Goal: Check status: Check status

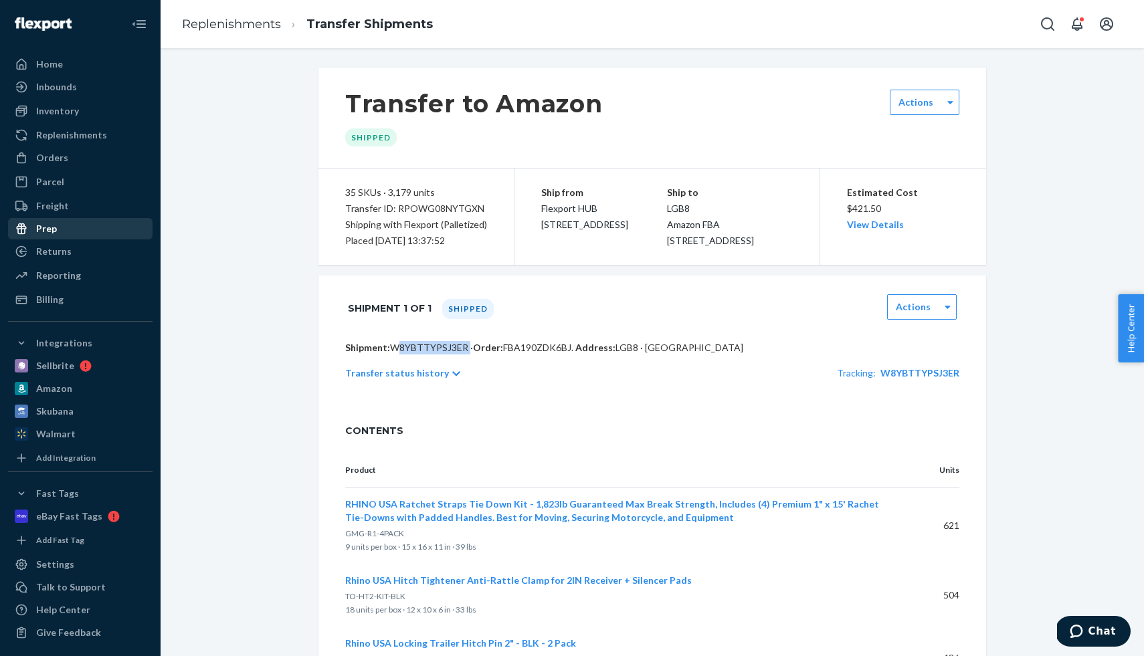
scroll to position [1, 0]
click at [102, 124] on link "Replenishments" at bounding box center [80, 134] width 145 height 21
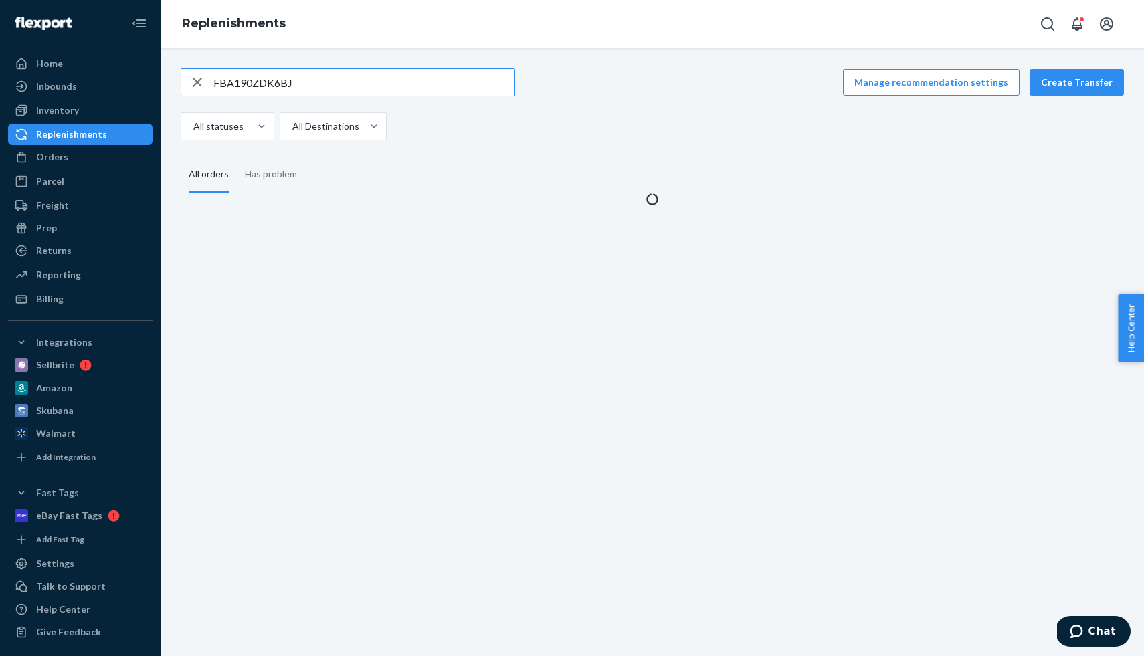
click at [101, 131] on div "Replenishments" at bounding box center [71, 134] width 71 height 13
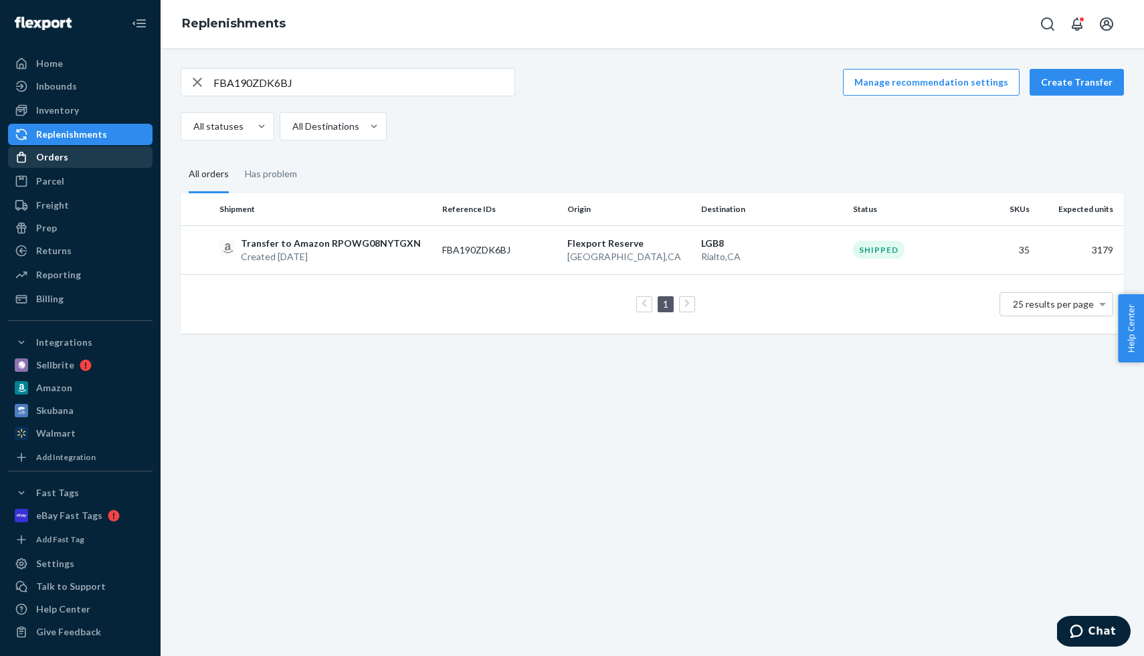
click at [75, 156] on div "Orders" at bounding box center [80, 157] width 142 height 19
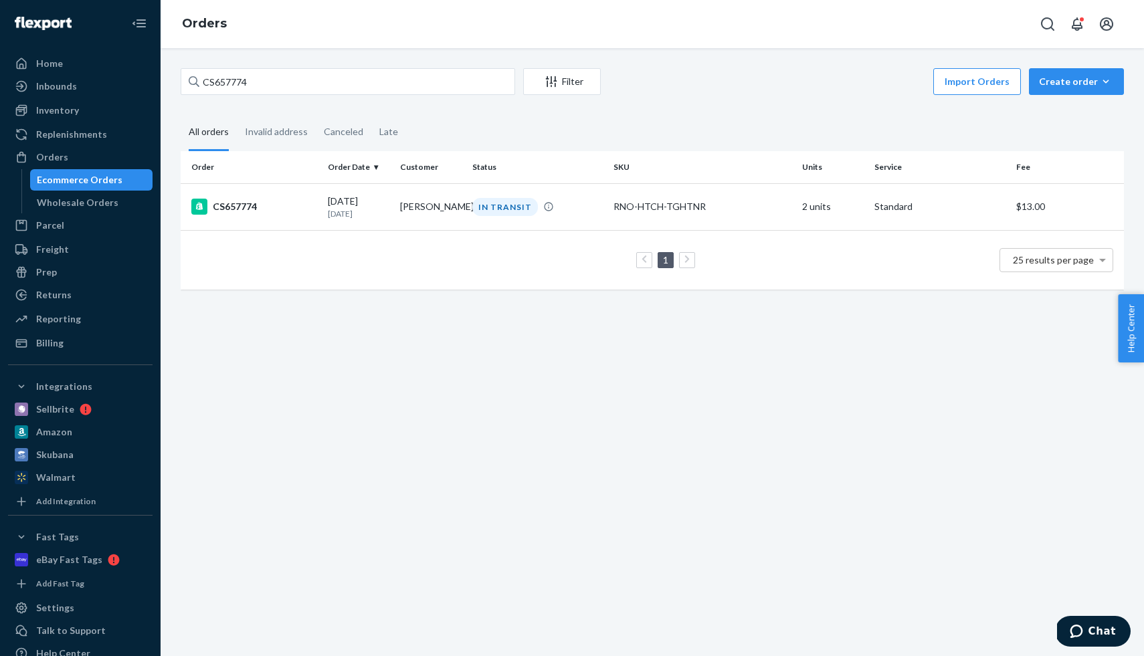
drag, startPoint x: 79, startPoint y: 201, endPoint x: 159, endPoint y: 176, distance: 84.0
click at [79, 201] on div "Wholesale Orders" at bounding box center [78, 202] width 82 height 13
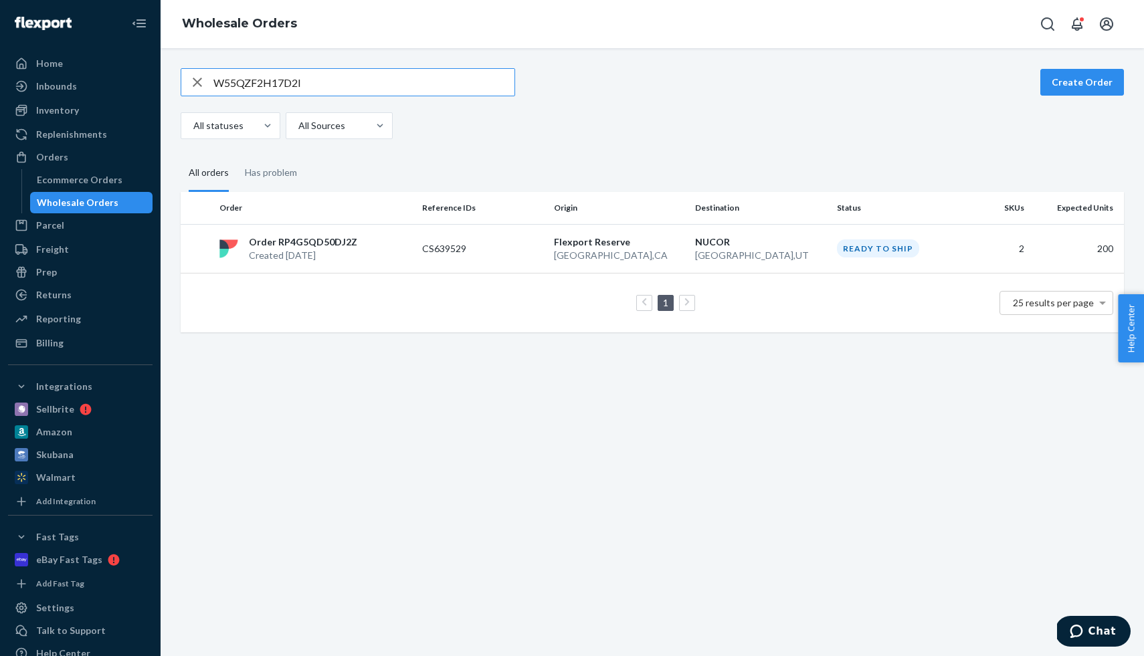
click at [252, 84] on input "W55QZF2H17D2I" at bounding box center [363, 82] width 301 height 27
type input "CS620493"
click at [341, 252] on p "Created [DATE]" at bounding box center [303, 255] width 108 height 13
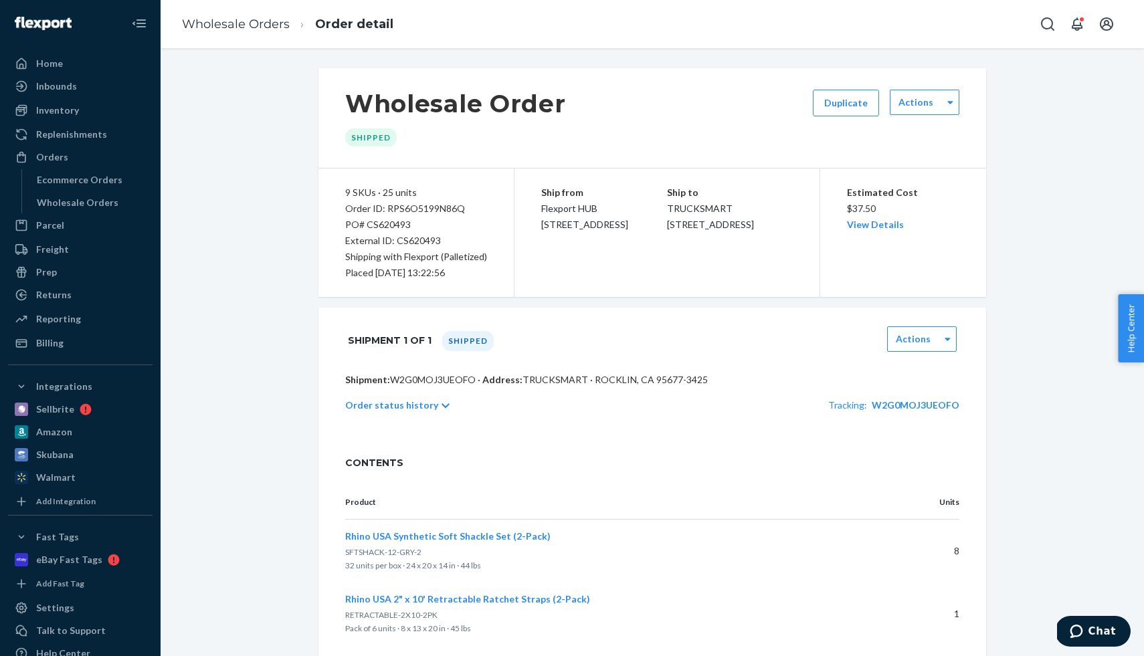
click at [415, 374] on p "Shipment: W2G0MOJ3UEOFO · Address: TRUCKSMART · ROCKLIN, CA 95677-3425" at bounding box center [652, 379] width 614 height 13
click at [423, 410] on p "Order status history" at bounding box center [391, 405] width 93 height 13
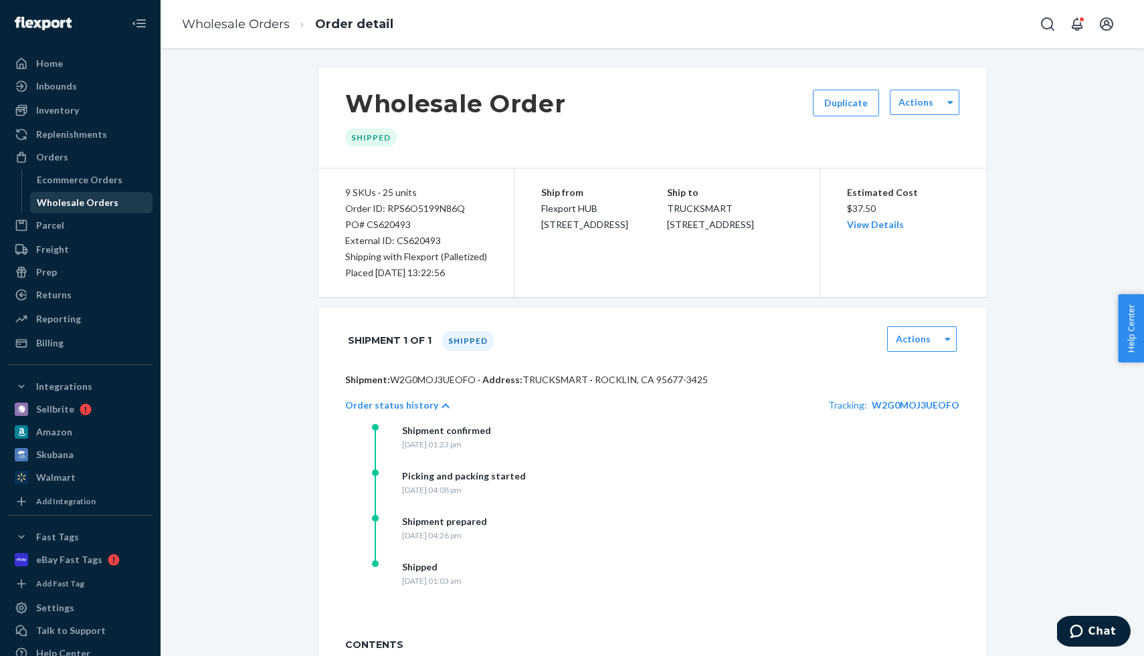
click at [84, 192] on link "Wholesale Orders" at bounding box center [91, 202] width 123 height 21
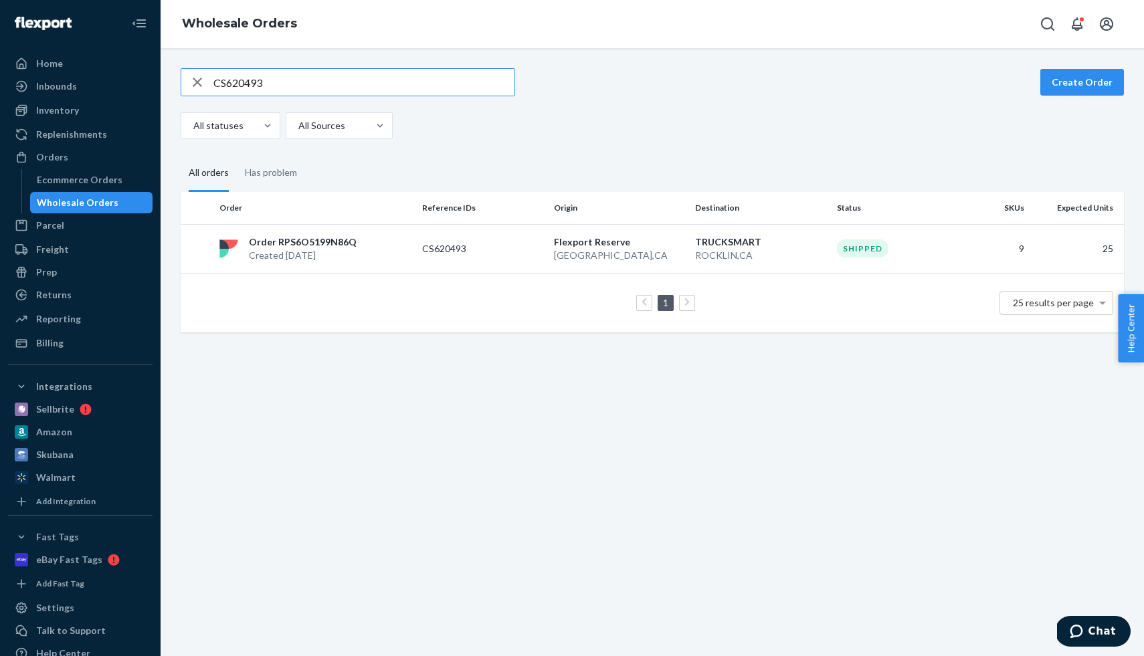
click at [284, 69] on input "CS620493" at bounding box center [363, 82] width 301 height 27
click at [282, 72] on input "CS620493" at bounding box center [363, 82] width 301 height 27
click at [282, 74] on input "CS620493" at bounding box center [363, 82] width 301 height 27
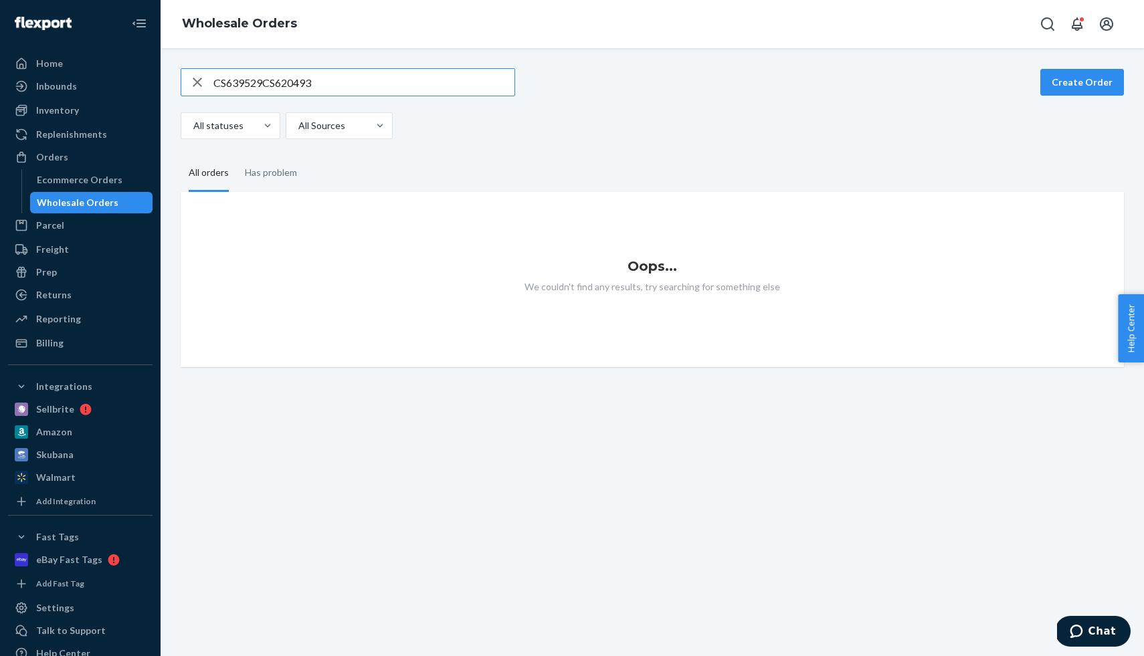
click at [281, 80] on input "CS639529CS620493" at bounding box center [363, 82] width 301 height 27
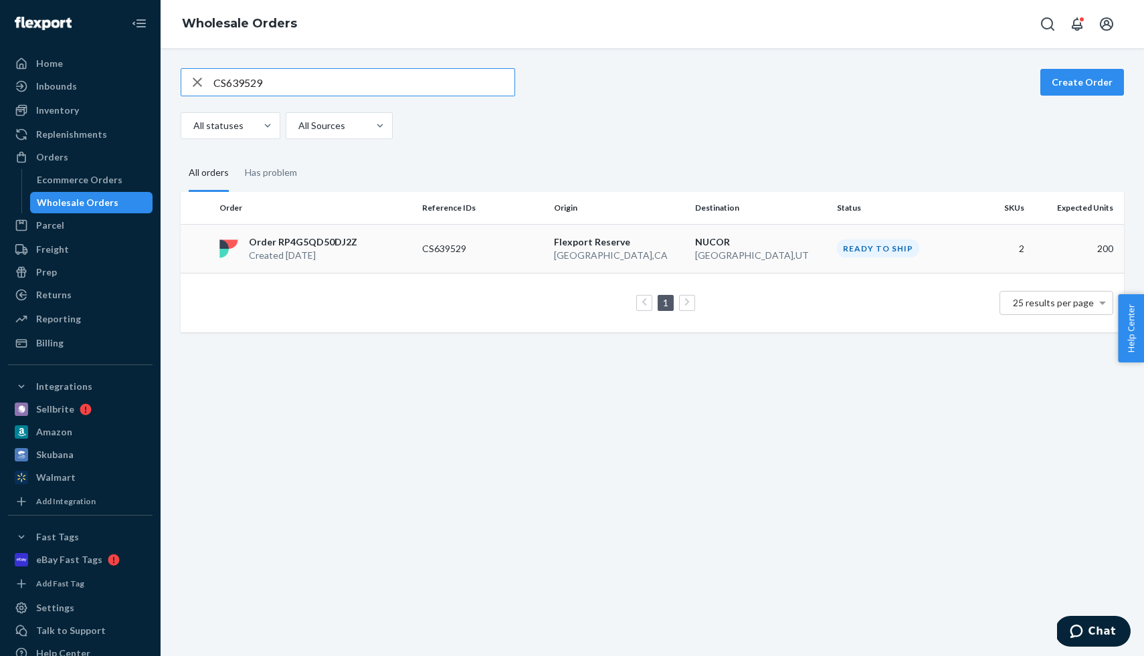
type input "CS639529"
click at [340, 250] on p "Created Sep 16, 2025" at bounding box center [303, 255] width 108 height 13
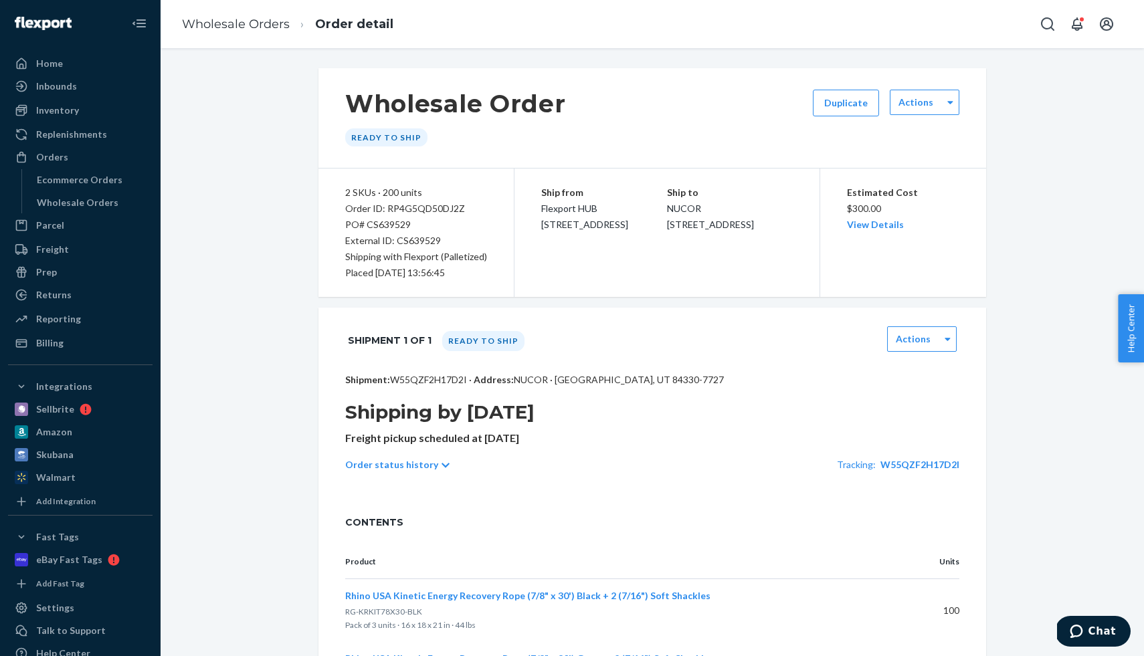
click at [416, 379] on p "Shipment: W55QZF2H17D2I · Address: NUCOR · PLYMOUTH, UT 84330-7727" at bounding box center [652, 379] width 614 height 13
copy p "W55QZF2H17D2I"
click at [795, 397] on div "Shipment: W55QZF2H17D2I · Address: NUCOR · PLYMOUTH, UT 84330-7727 Shipping by …" at bounding box center [652, 436] width 668 height 126
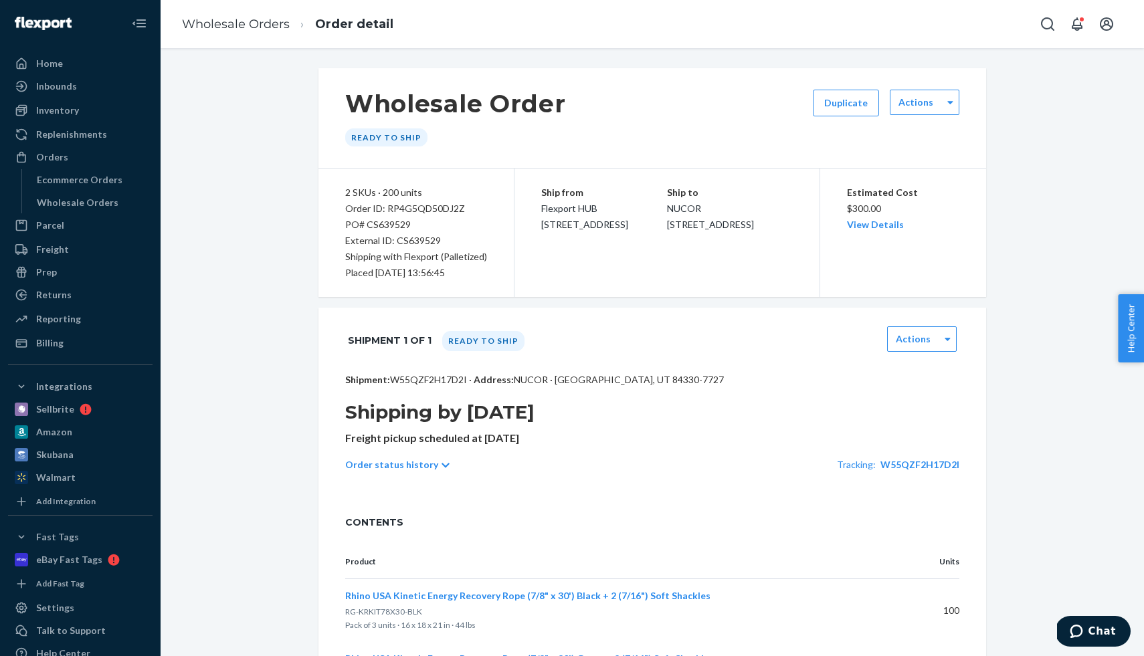
click at [866, 464] on span "Tracking:" at bounding box center [856, 464] width 39 height 11
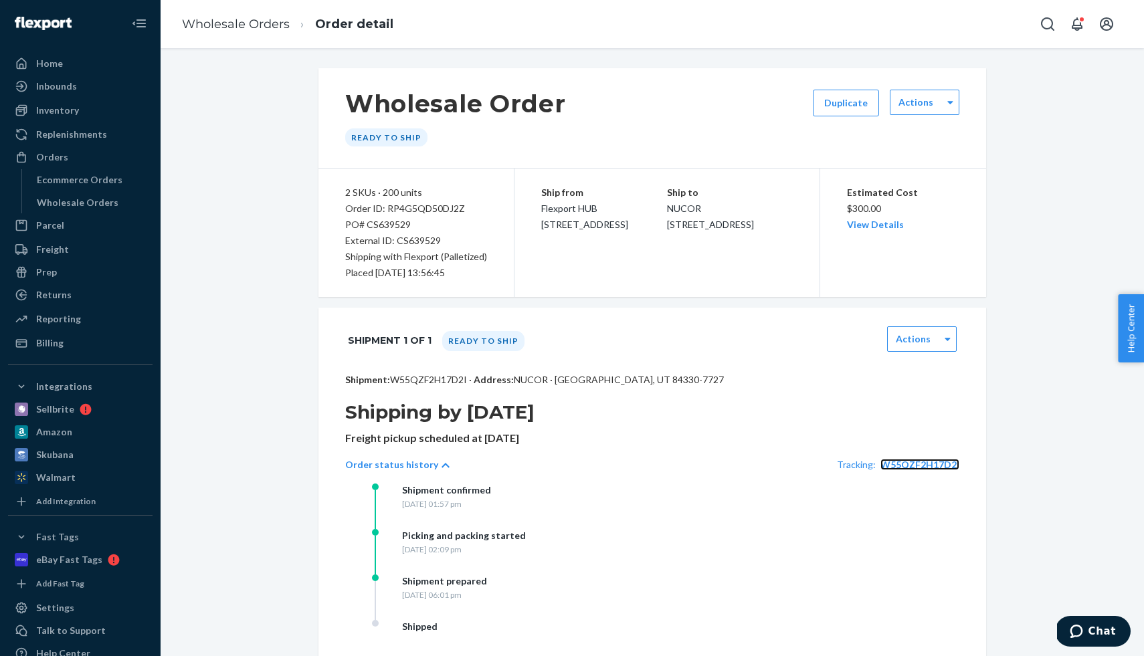
click at [902, 464] on span "W55QZF2H17D2I" at bounding box center [919, 464] width 79 height 11
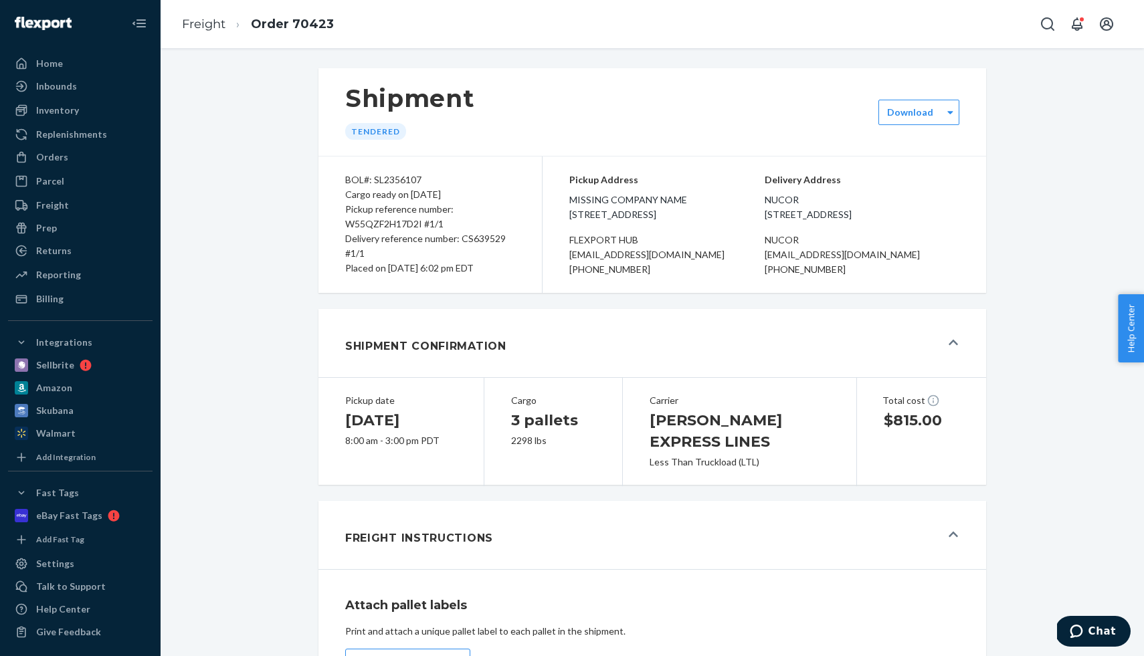
click at [1090, 310] on div "Shipment Tendered Download BOL#: SL2356107 Cargo ready on 09/24/2025 Pickup ref…" at bounding box center [652, 621] width 963 height 1123
